Goal: Task Accomplishment & Management: Use online tool/utility

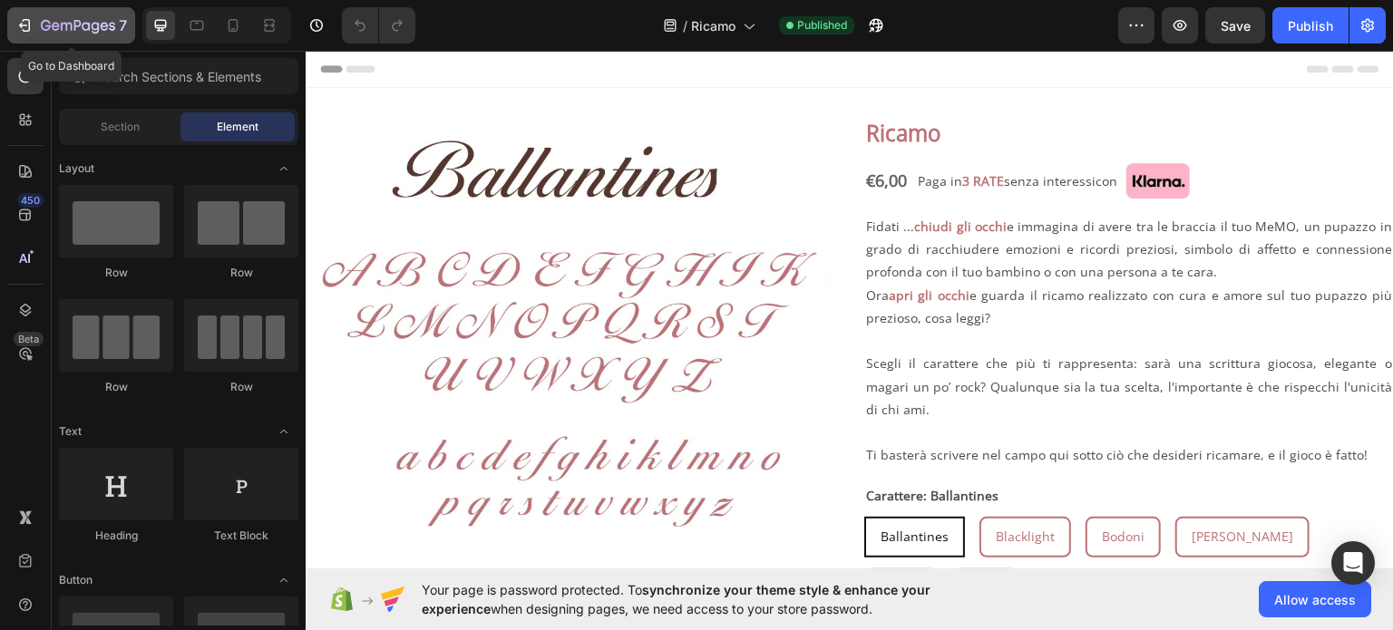
click at [30, 29] on icon "button" at bounding box center [24, 25] width 18 height 18
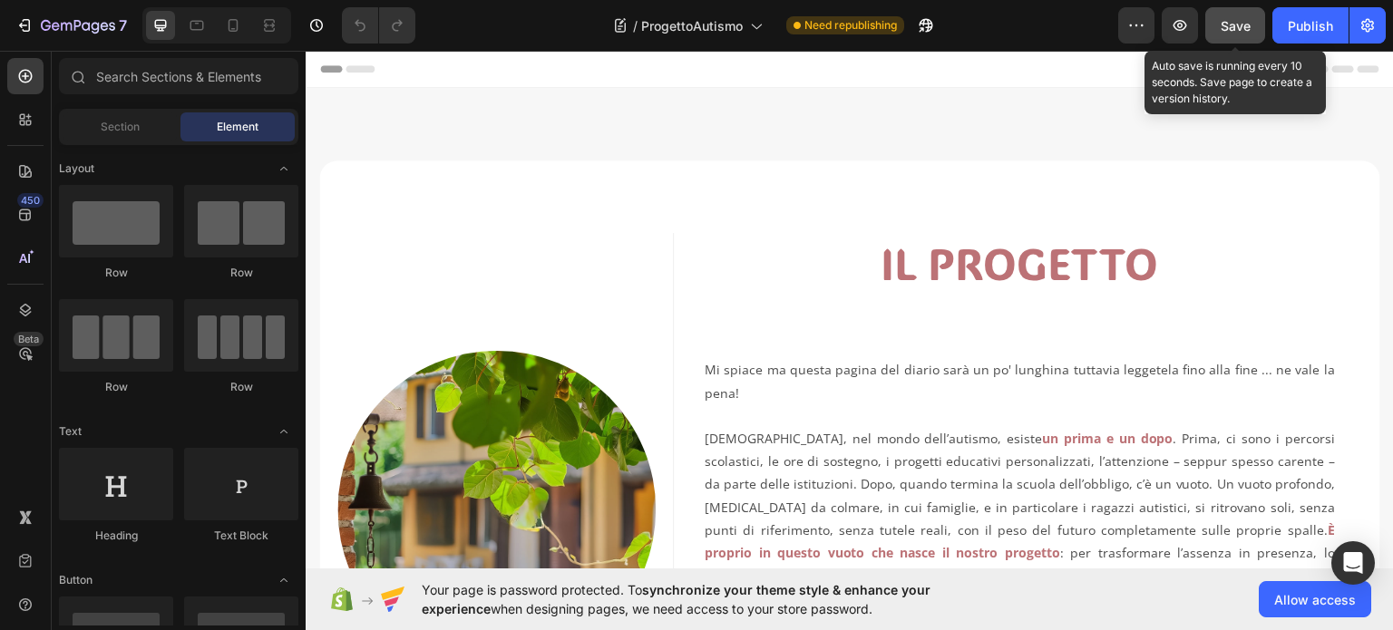
click at [1246, 26] on span "Save" at bounding box center [1235, 25] width 30 height 15
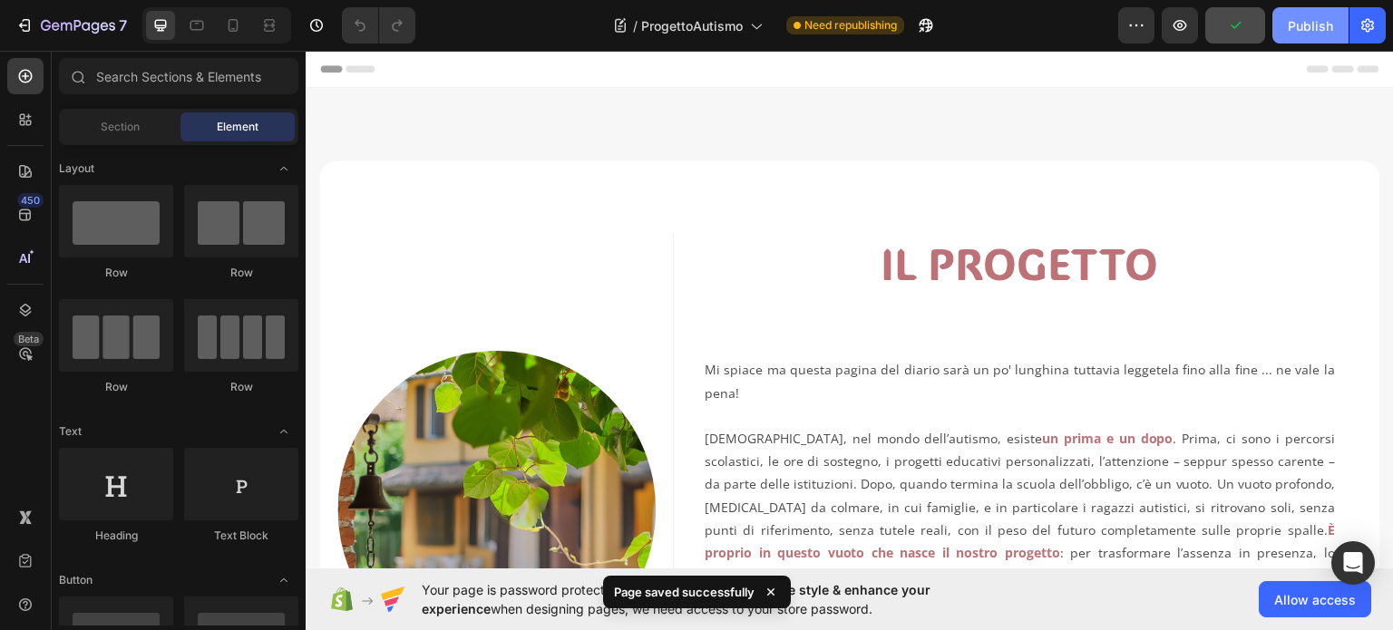
click at [1284, 26] on button "Publish" at bounding box center [1310, 25] width 76 height 36
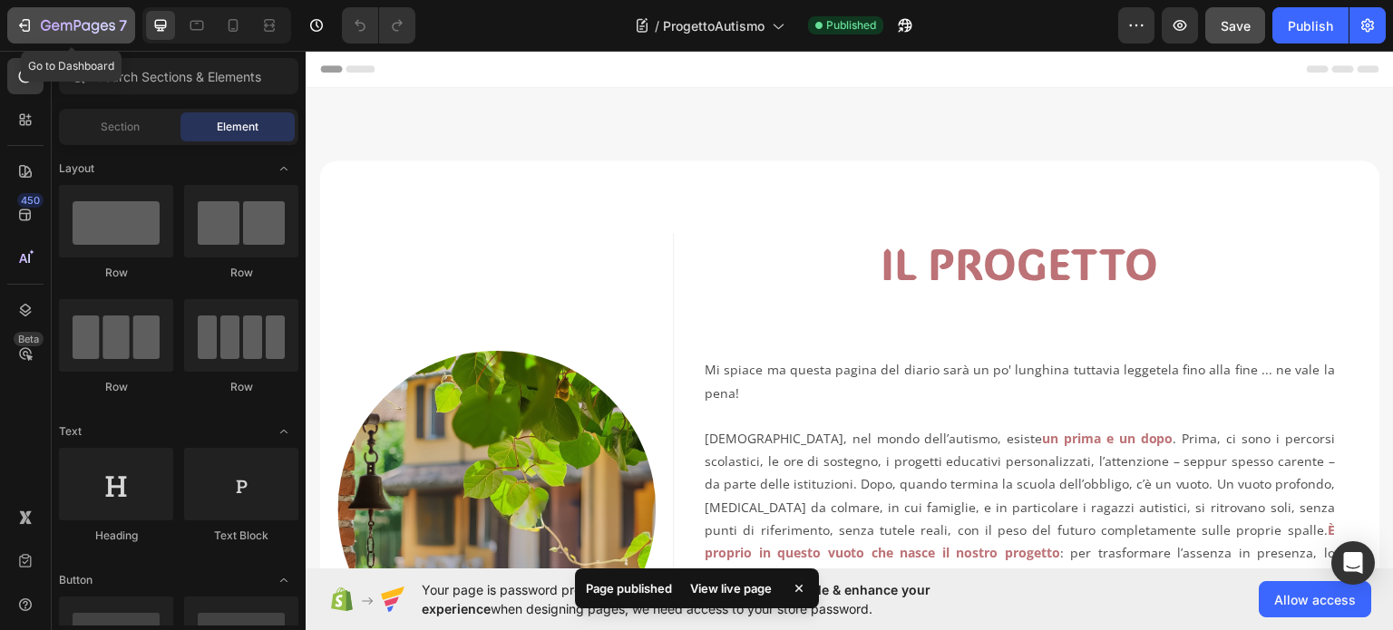
click at [95, 30] on icon "button" at bounding box center [78, 26] width 74 height 15
